Goal: Task Accomplishment & Management: Manage account settings

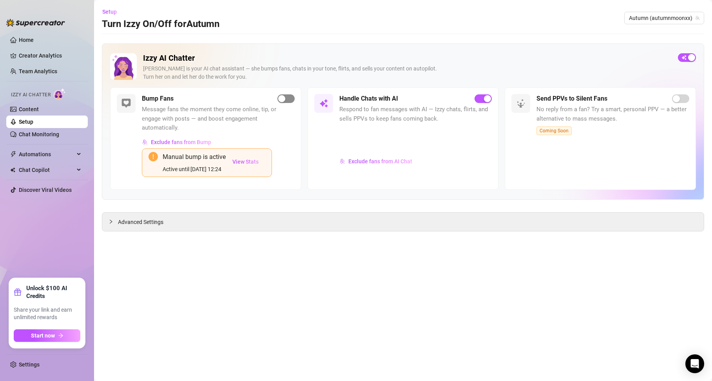
click at [287, 97] on span "button" at bounding box center [285, 98] width 17 height 9
click at [249, 159] on span "View Stats" at bounding box center [245, 162] width 26 height 6
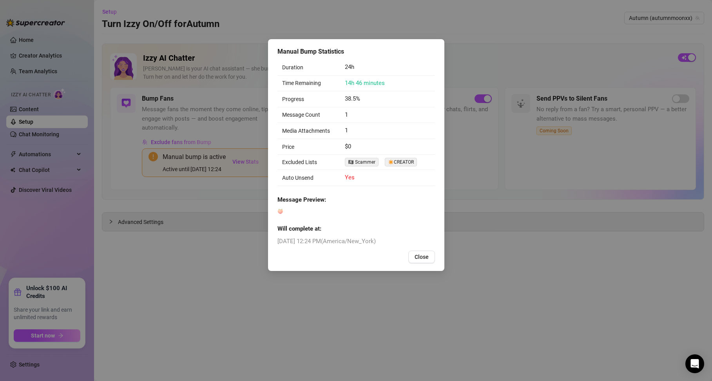
click at [441, 262] on div "Manual Bump Statistics Duration 24h Time Remaining 14h 46 minutes Progress 38.5…" at bounding box center [356, 155] width 176 height 232
click at [433, 261] on button "Close" at bounding box center [421, 257] width 27 height 13
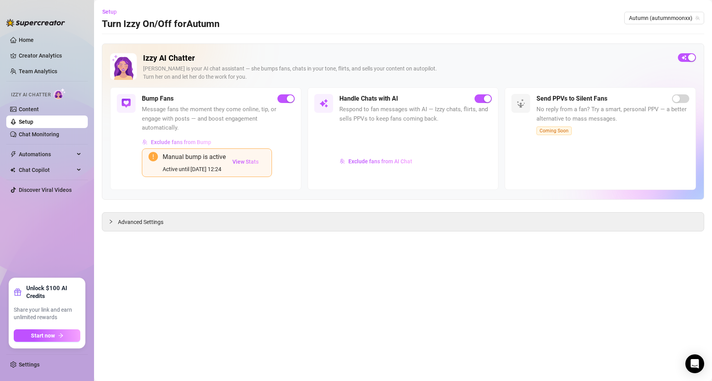
click at [200, 139] on span "Exclude fans from Bump" at bounding box center [181, 142] width 60 height 6
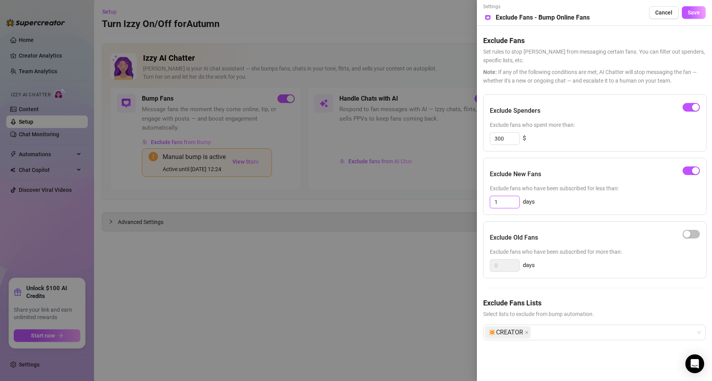
click at [504, 202] on input "1" at bounding box center [504, 202] width 29 height 12
click at [695, 166] on span "button" at bounding box center [690, 170] width 17 height 9
click at [695, 11] on span "Save" at bounding box center [694, 12] width 12 height 6
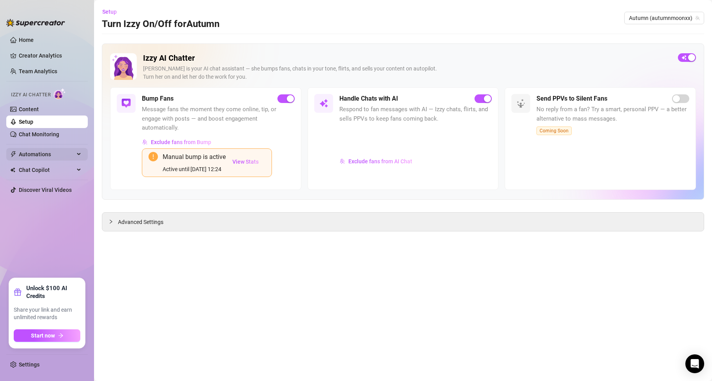
click at [40, 160] on span "Automations" at bounding box center [47, 154] width 56 height 13
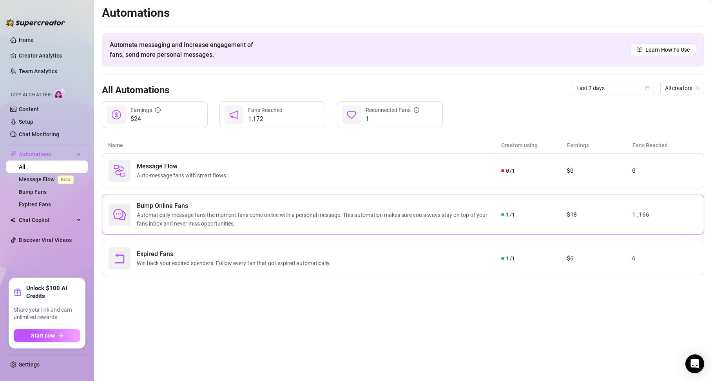
click at [475, 221] on span "Automatically message fans the moment fans come online with a personal message.…" at bounding box center [319, 219] width 364 height 17
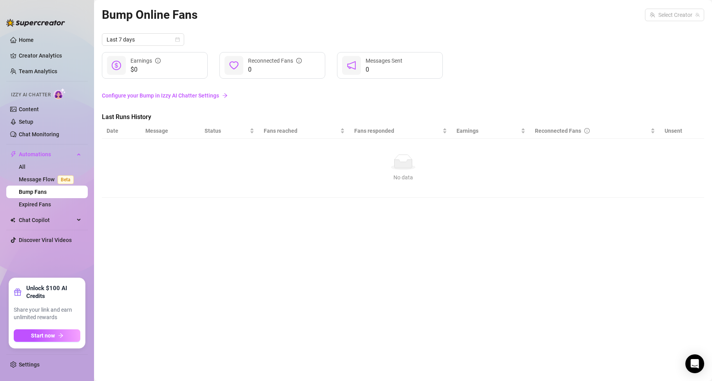
click at [475, 221] on div "Bump Online Fans Select Creator Last 7 days $0 Earnings 0 Reconnected Fans 0 Me…" at bounding box center [403, 181] width 602 height 352
click at [180, 39] on div "Last 7 days" at bounding box center [143, 39] width 82 height 13
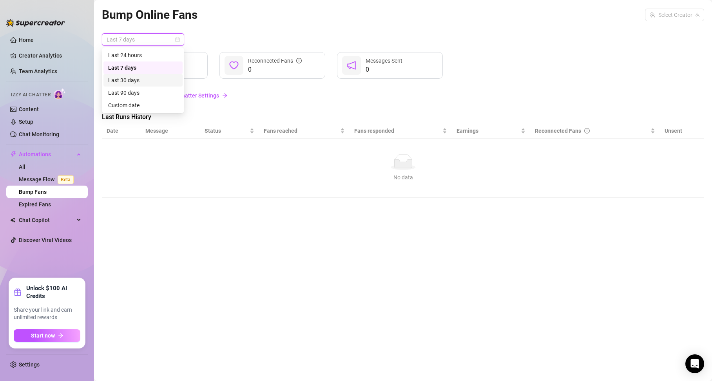
click at [150, 81] on div "Last 30 days" at bounding box center [143, 80] width 70 height 9
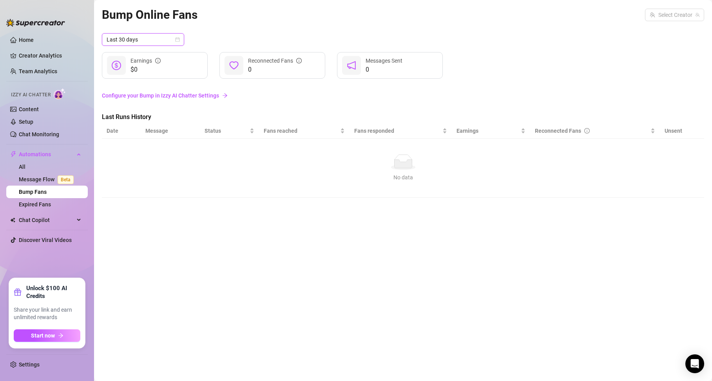
click at [253, 197] on td "No data No data" at bounding box center [403, 168] width 602 height 59
click at [181, 96] on link "Configure your Bump in Izzy AI Chatter Settings" at bounding box center [403, 95] width 602 height 9
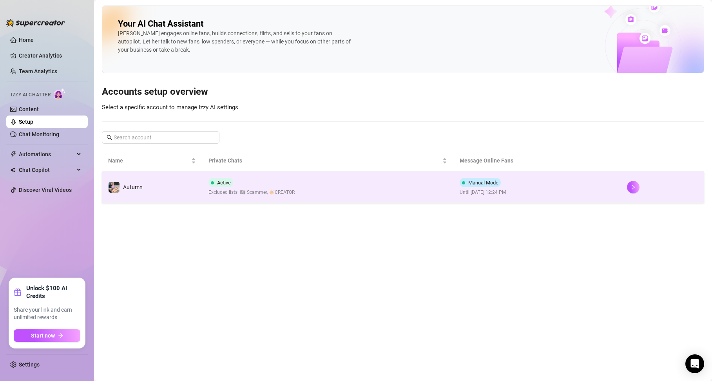
click at [590, 193] on td "Manual Mode Until: [DATE] 12:24 PM" at bounding box center [536, 187] width 167 height 31
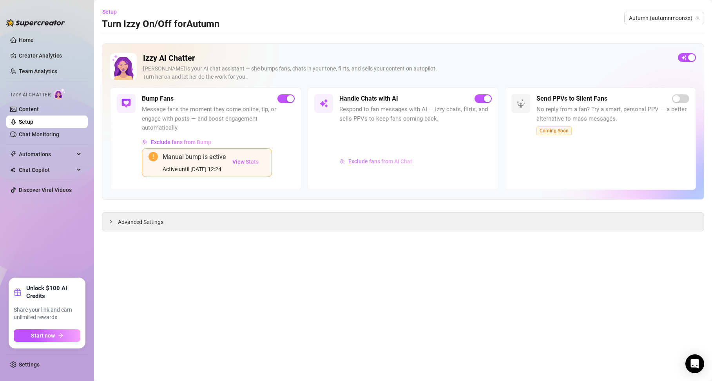
click at [400, 160] on span "Exclude fans from AI Chat" at bounding box center [380, 161] width 64 height 6
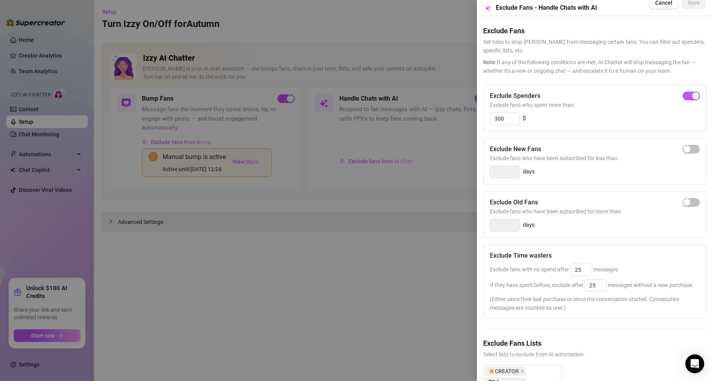
scroll to position [58, 0]
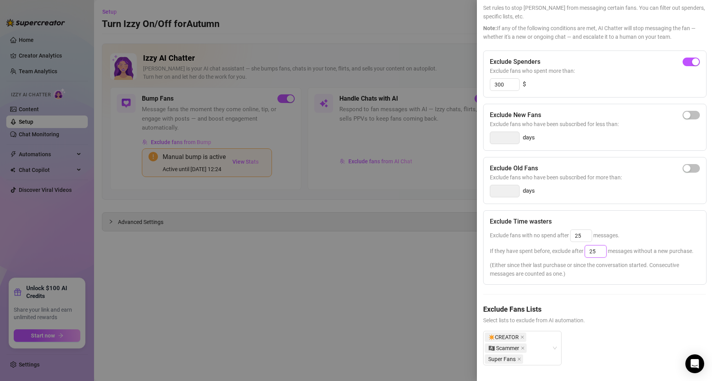
click at [604, 246] on input "25" at bounding box center [595, 252] width 21 height 12
click at [623, 261] on span "(Either since their last purchase or since the conversation started. Consecutiv…" at bounding box center [595, 269] width 210 height 17
click at [598, 246] on input "25" at bounding box center [595, 252] width 21 height 12
click at [614, 268] on span "(Either since their last purchase or since the conversation started. Consecutiv…" at bounding box center [595, 269] width 210 height 17
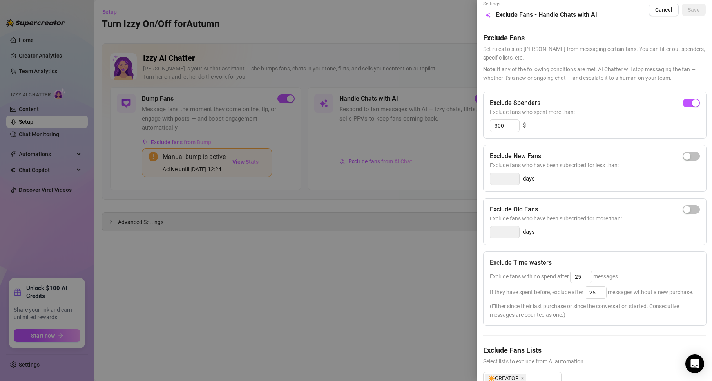
scroll to position [0, 0]
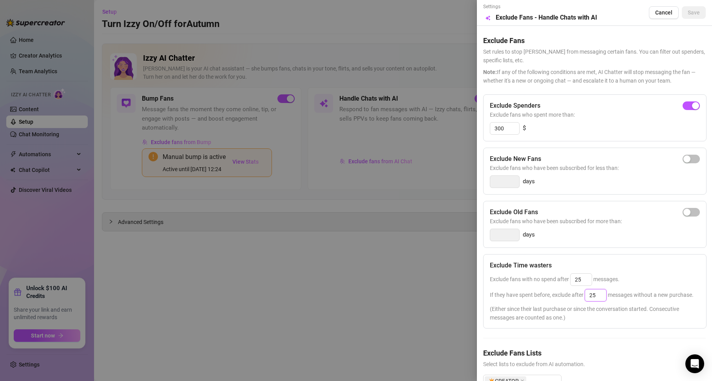
click at [596, 295] on input "25" at bounding box center [595, 296] width 21 height 12
type input "28"
click at [693, 9] on button "Save" at bounding box center [694, 12] width 24 height 13
